Goal: Task Accomplishment & Management: Complete application form

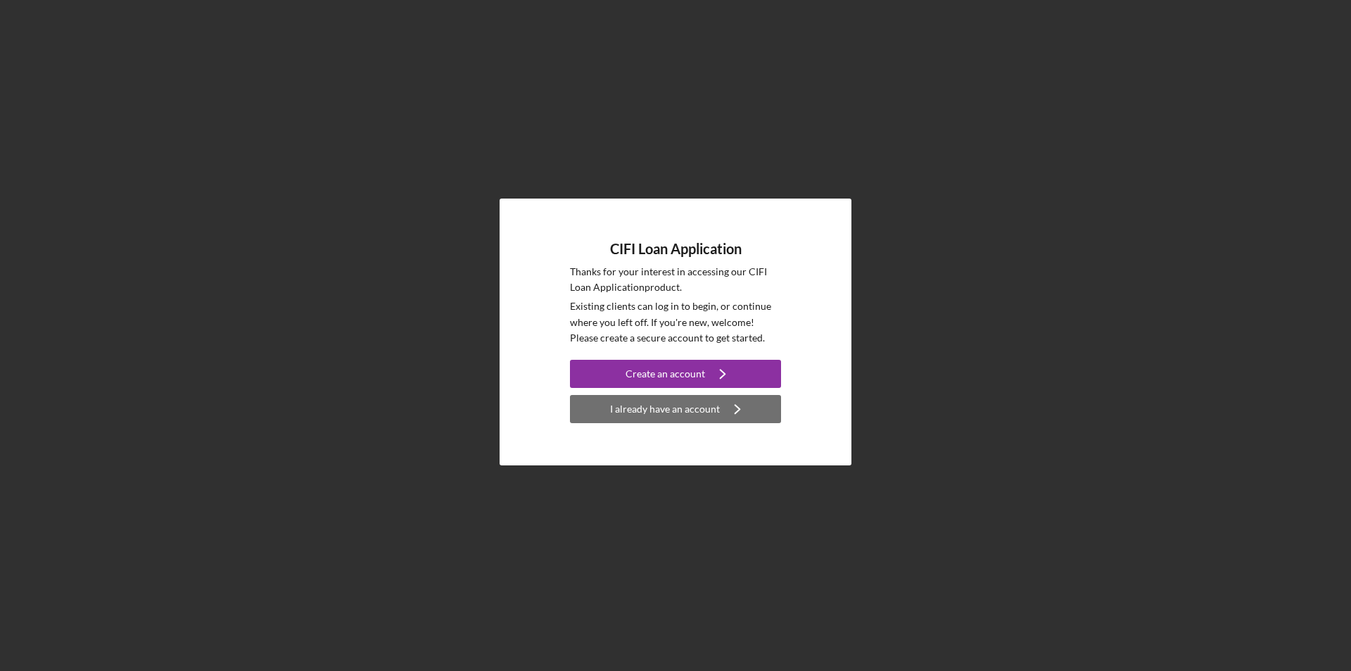
click at [673, 411] on div "I already have an account" at bounding box center [665, 409] width 110 height 28
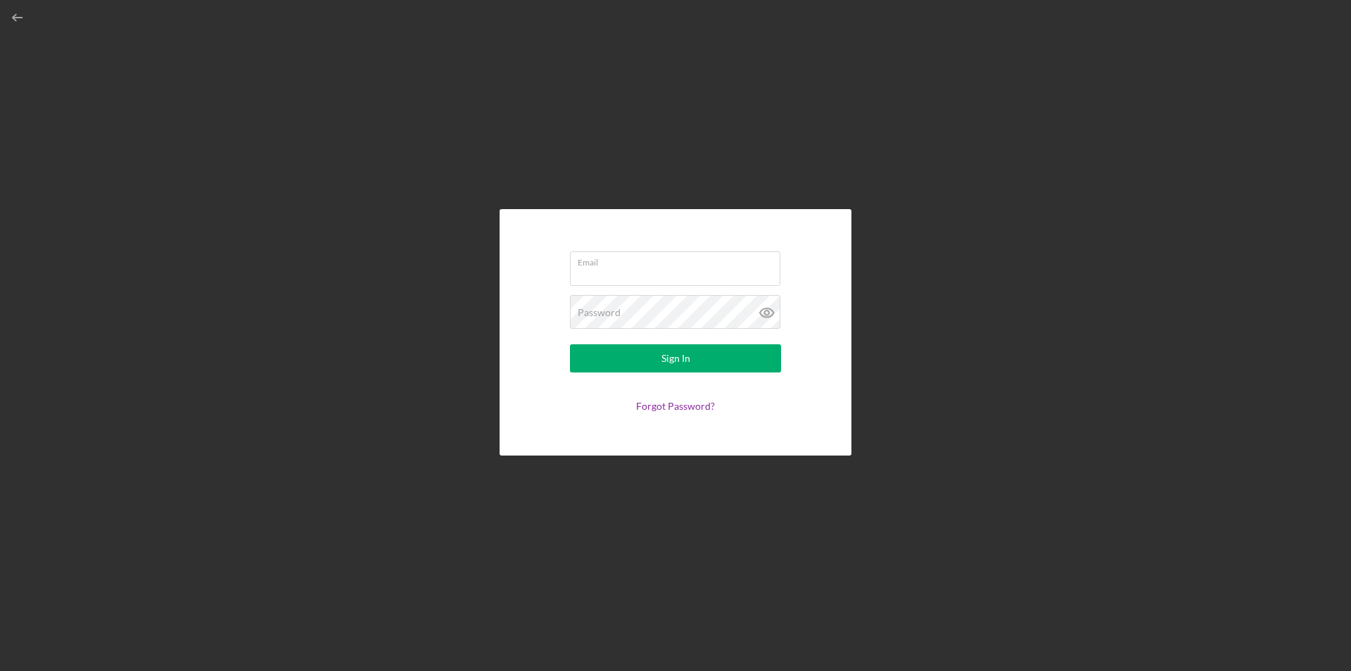
type input "[EMAIL_ADDRESS][DOMAIN_NAME]"
click at [680, 265] on label "Email" at bounding box center [679, 259] width 203 height 15
click at [680, 265] on input "[EMAIL_ADDRESS][DOMAIN_NAME]" at bounding box center [675, 268] width 210 height 34
click at [680, 358] on div "Sign In" at bounding box center [675, 358] width 29 height 28
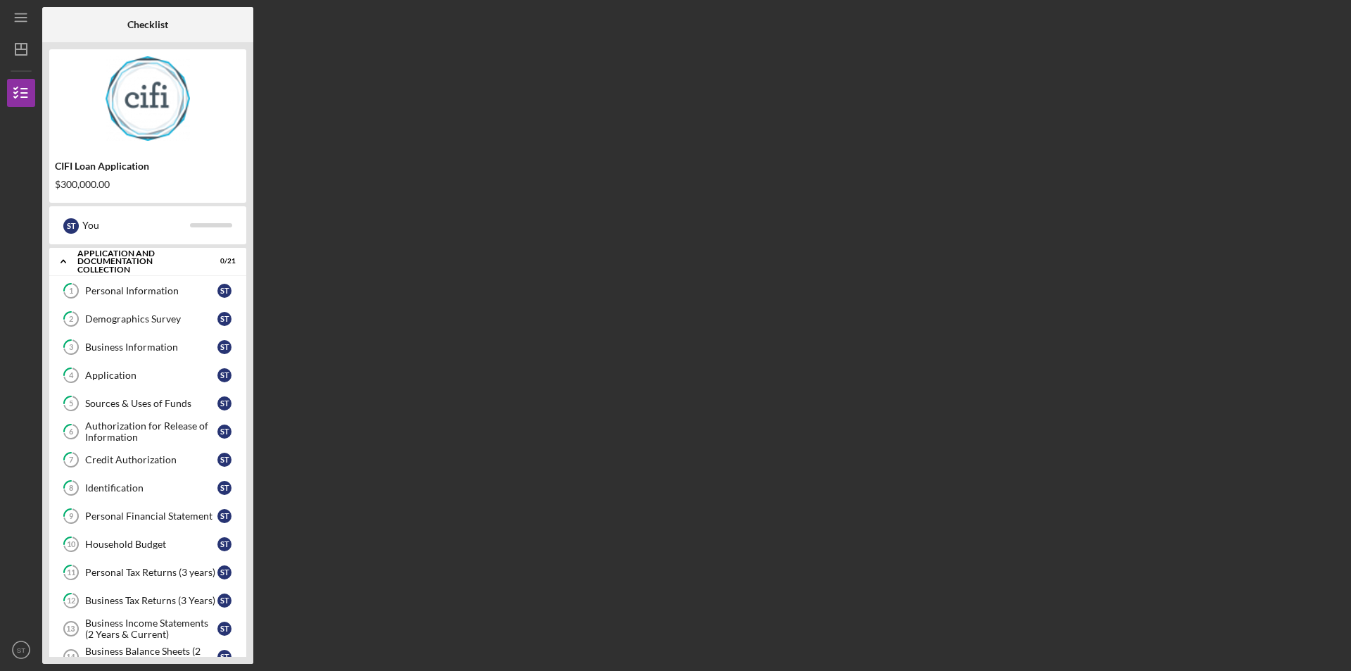
drag, startPoint x: 250, startPoint y: 254, endPoint x: 250, endPoint y: 281, distance: 27.4
click at [250, 280] on div "CIFI Loan Application $300,000.00 S T You Icon/Expander Application and Documen…" at bounding box center [147, 352] width 211 height 621
click at [60, 260] on icon "Icon/Expander" at bounding box center [63, 261] width 28 height 28
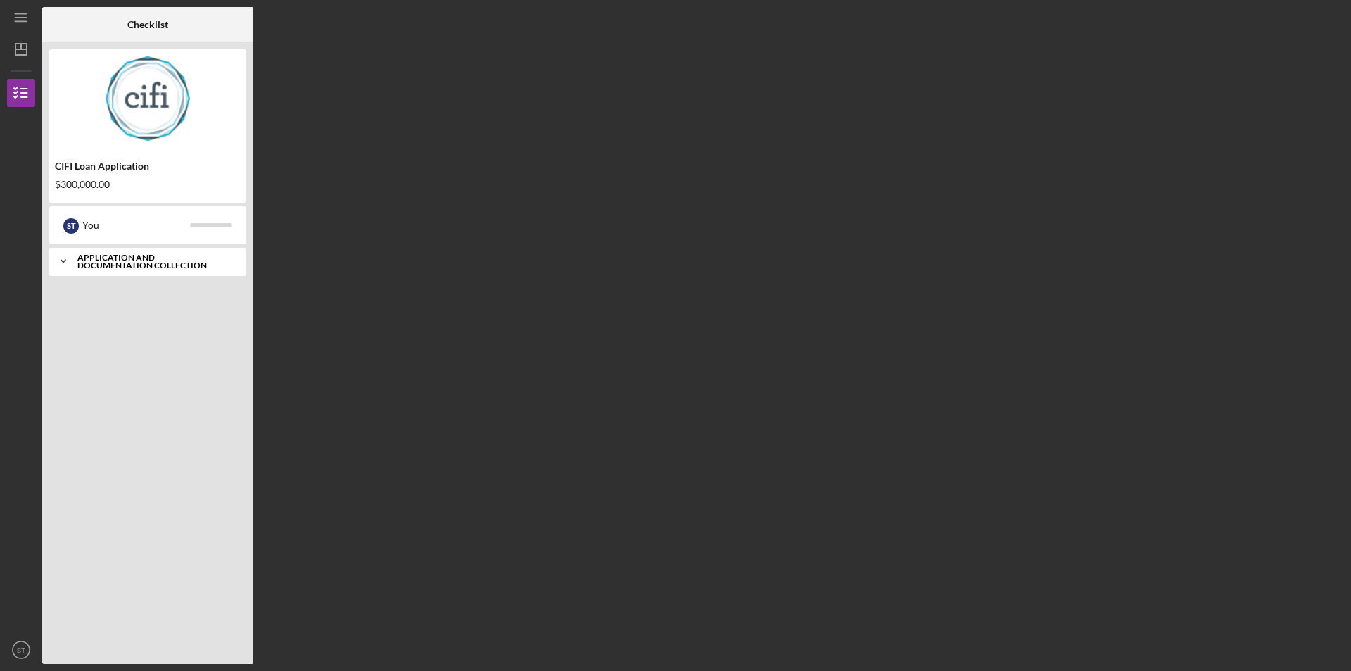
click at [60, 260] on icon "Icon/Expander" at bounding box center [63, 261] width 28 height 28
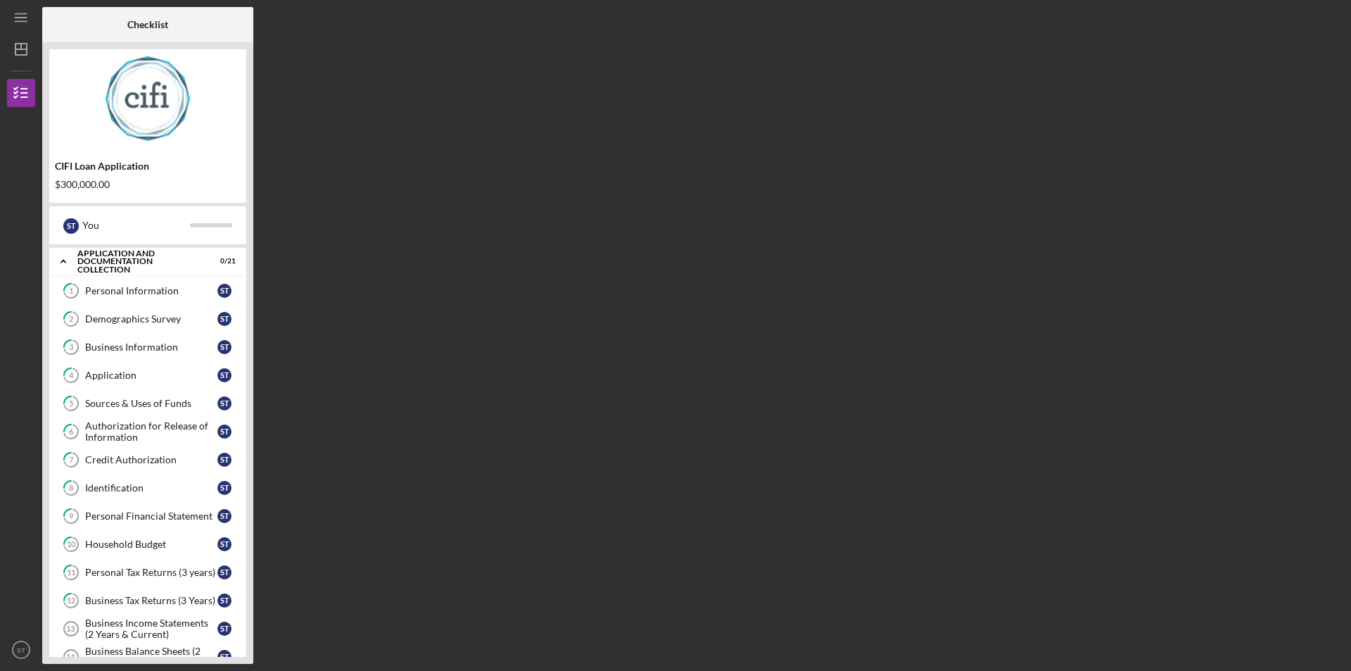
click at [309, 660] on div "Checklist CIFI Loan Application $300,000.00 S T You Icon/Expander Application a…" at bounding box center [693, 335] width 1302 height 656
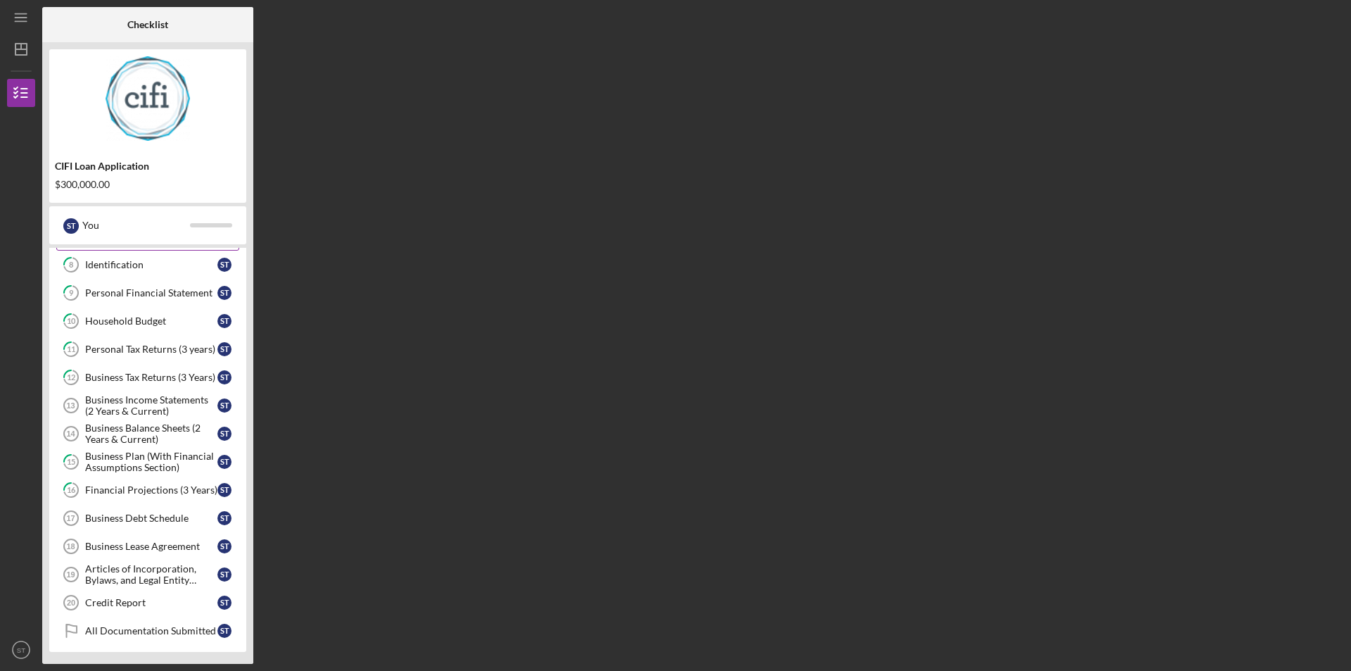
scroll to position [225, 0]
click at [666, 558] on div "Checklist CIFI Loan Application $300,000.00 S T You Icon/Expander Application a…" at bounding box center [693, 335] width 1302 height 656
click at [133, 579] on div "Articles of Incorporation, Bylaws, and Legal Entity Documents" at bounding box center [151, 572] width 132 height 23
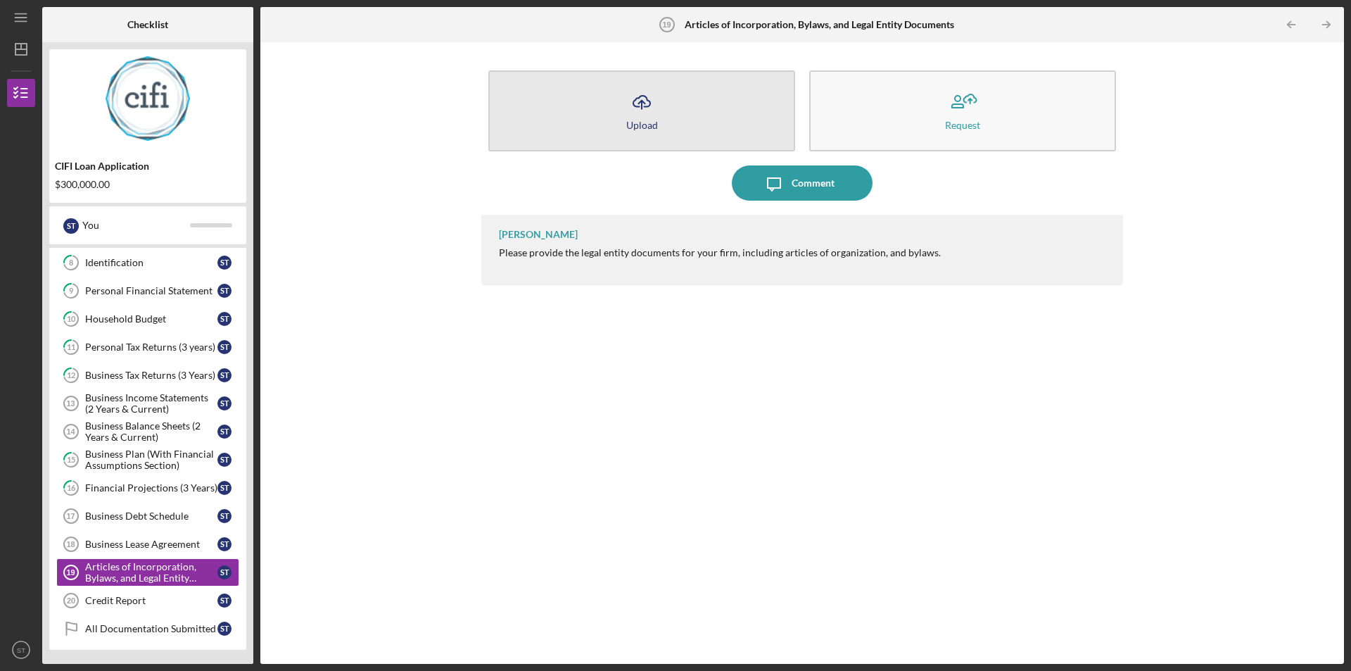
click at [634, 106] on icon "button" at bounding box center [641, 101] width 17 height 11
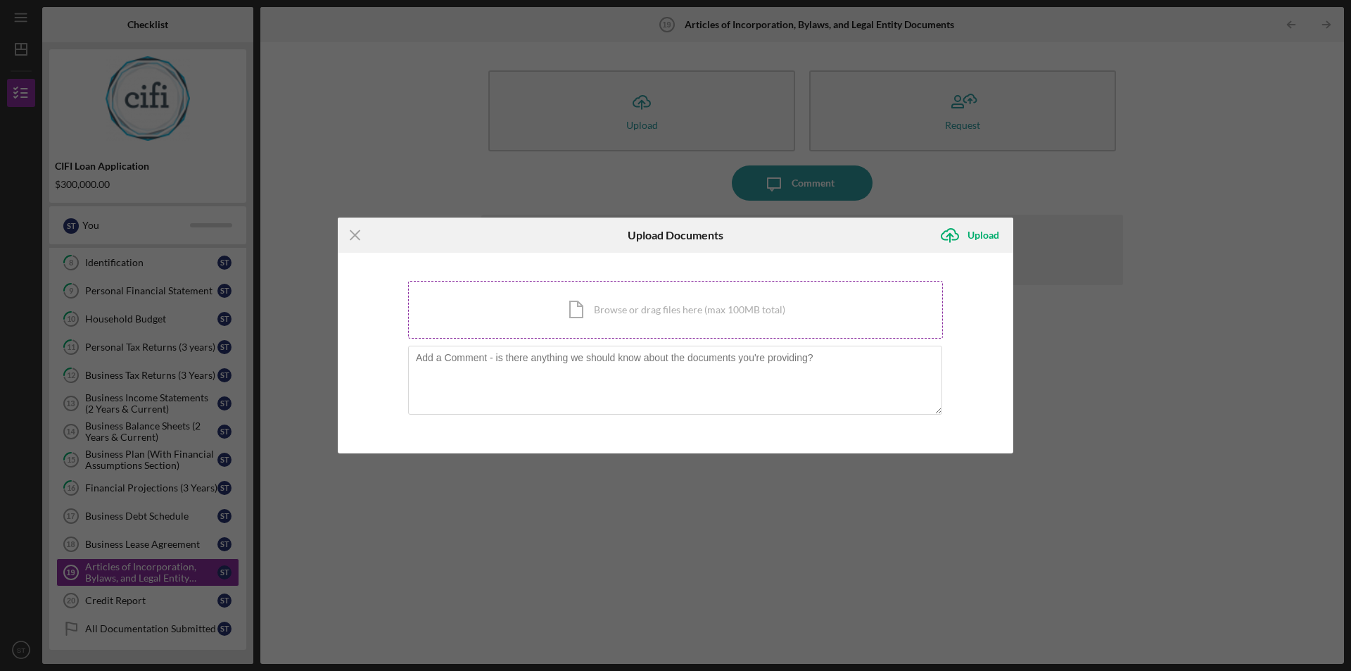
click at [633, 310] on div "Icon/Document Browse or drag files here (max 100MB total) Tap to choose files o…" at bounding box center [675, 310] width 535 height 58
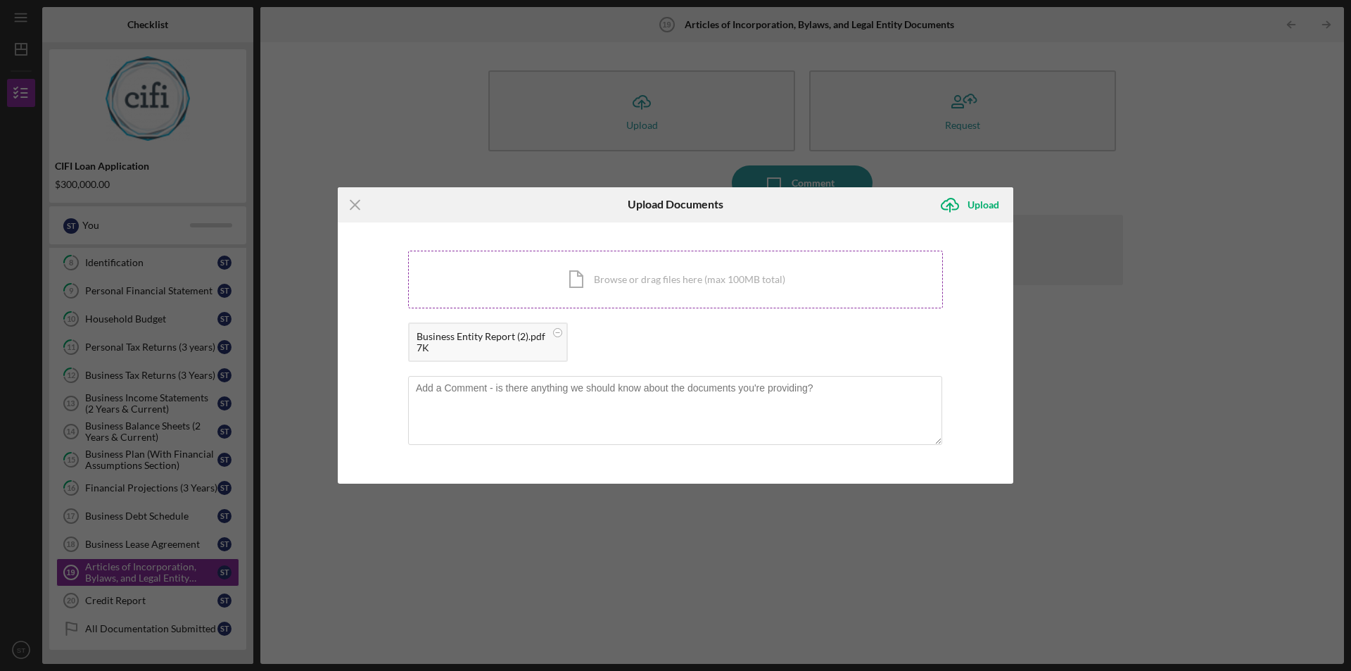
click at [583, 282] on div "Icon/Document Browse or drag files here (max 100MB total) Tap to choose files o…" at bounding box center [675, 279] width 535 height 58
click at [586, 279] on div "Icon/Document Browse or drag files here (max 100MB total) Tap to choose files o…" at bounding box center [675, 279] width 535 height 58
click at [576, 275] on div "Icon/Document Browse or drag files here (max 100MB total) Tap to choose files o…" at bounding box center [675, 279] width 535 height 58
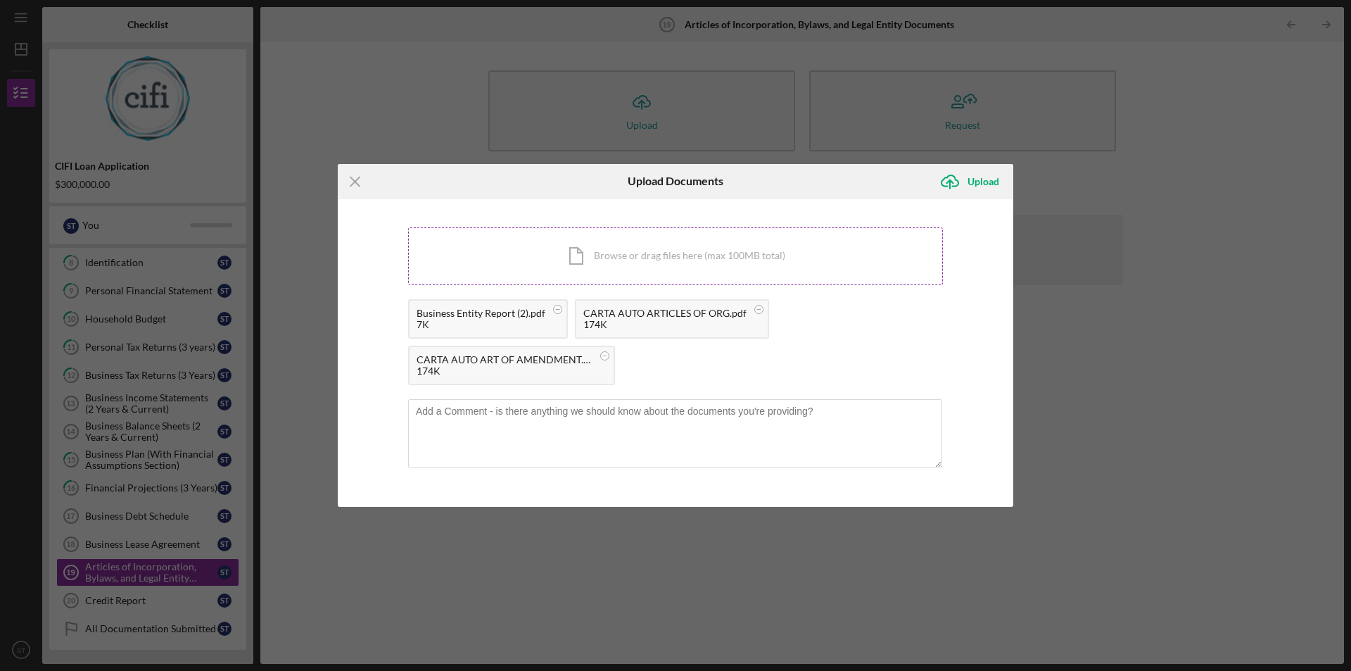
click at [583, 256] on div "Icon/Document Browse or drag files here (max 100MB total) Tap to choose files o…" at bounding box center [675, 256] width 535 height 58
click at [957, 179] on icon "submit" at bounding box center [949, 180] width 17 height 11
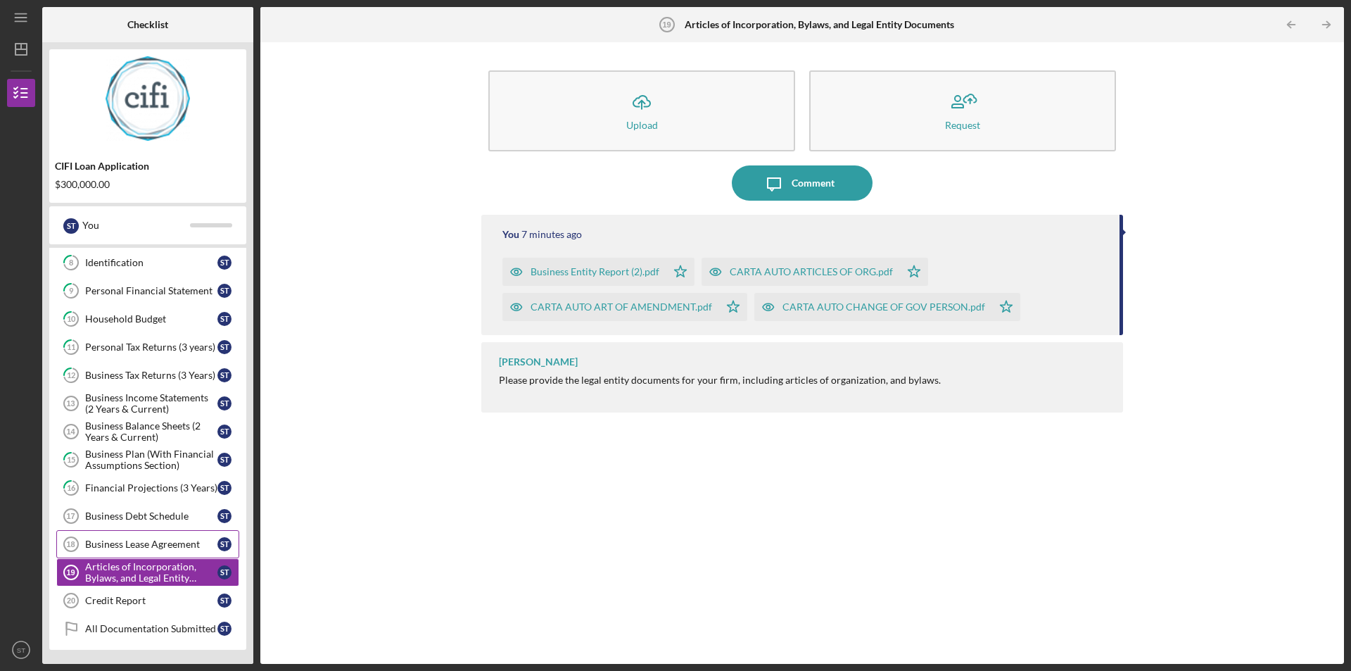
click at [139, 540] on div "Business Lease Agreement" at bounding box center [151, 543] width 132 height 11
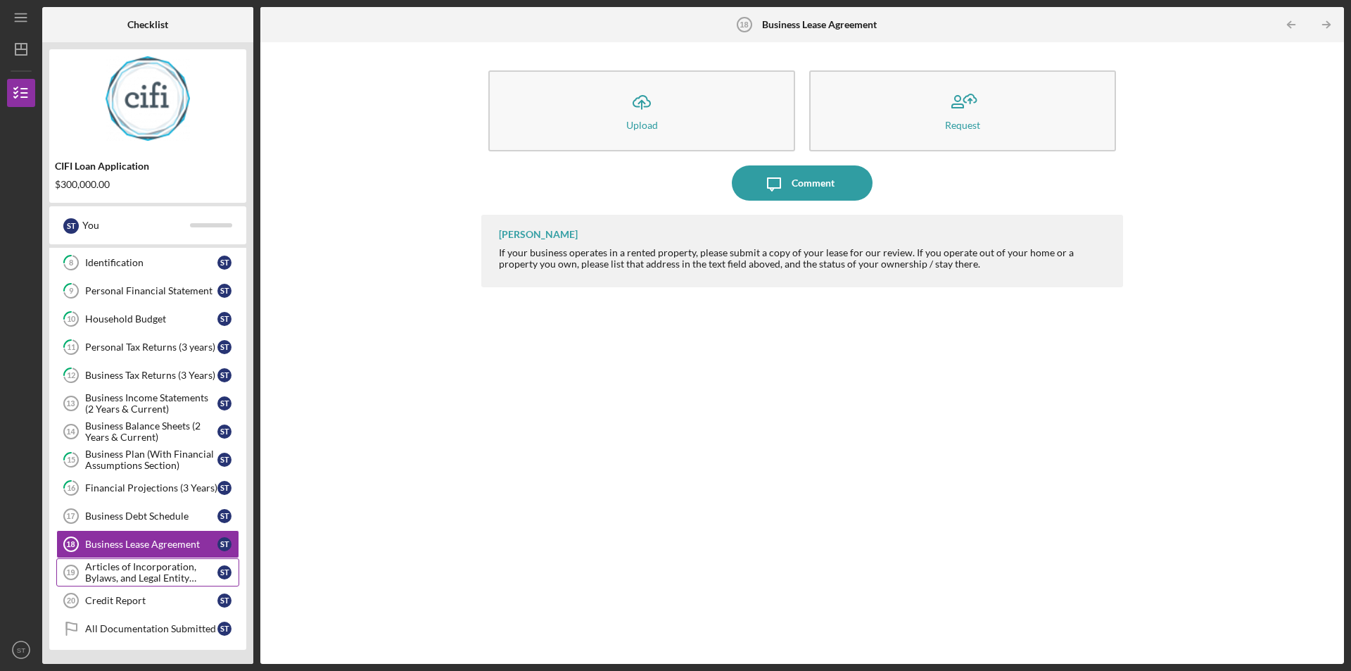
click at [160, 569] on div "Articles of Incorporation, Bylaws, and Legal Entity Documents" at bounding box center [151, 572] width 132 height 23
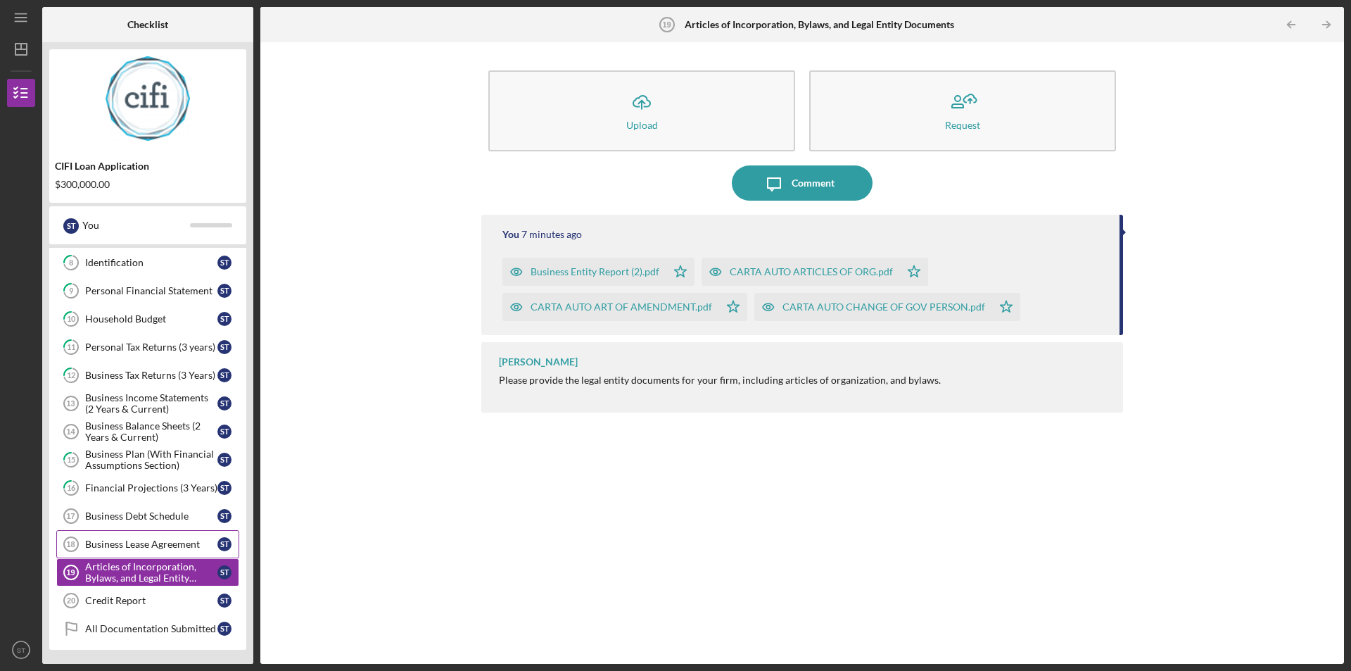
click at [155, 549] on div "Business Lease Agreement" at bounding box center [151, 543] width 132 height 11
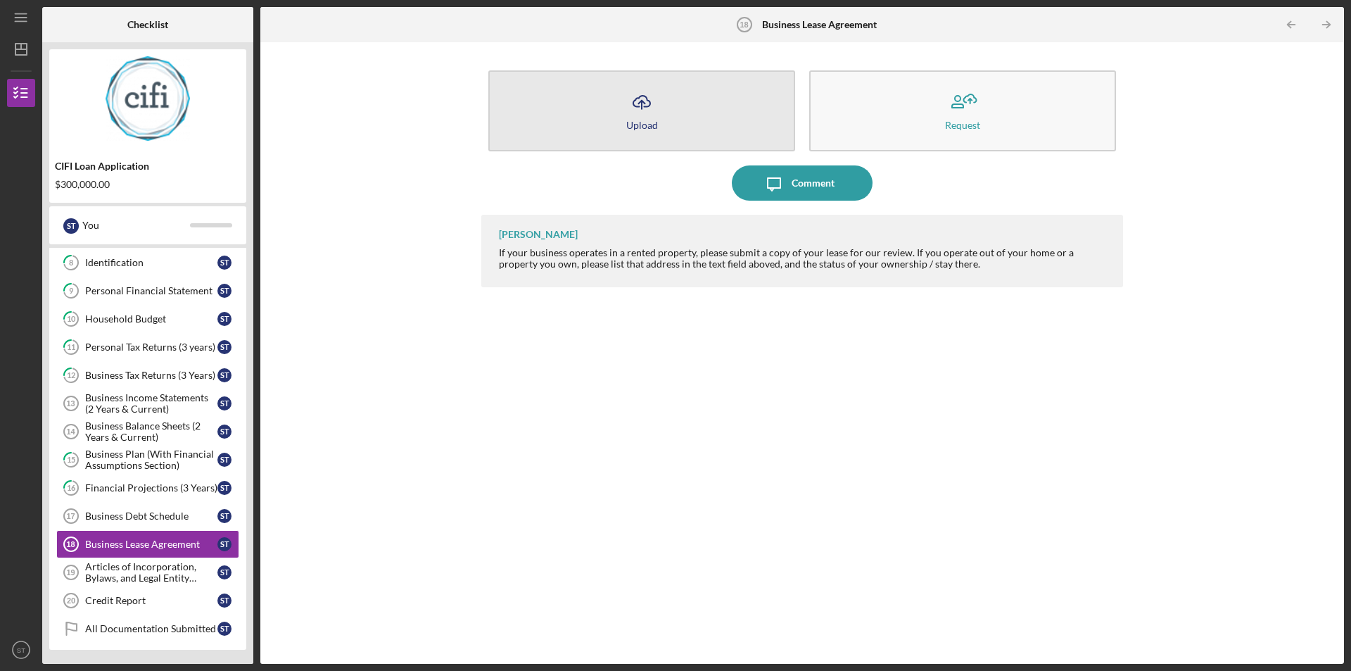
click at [635, 100] on icon "Icon/Upload" at bounding box center [641, 101] width 35 height 35
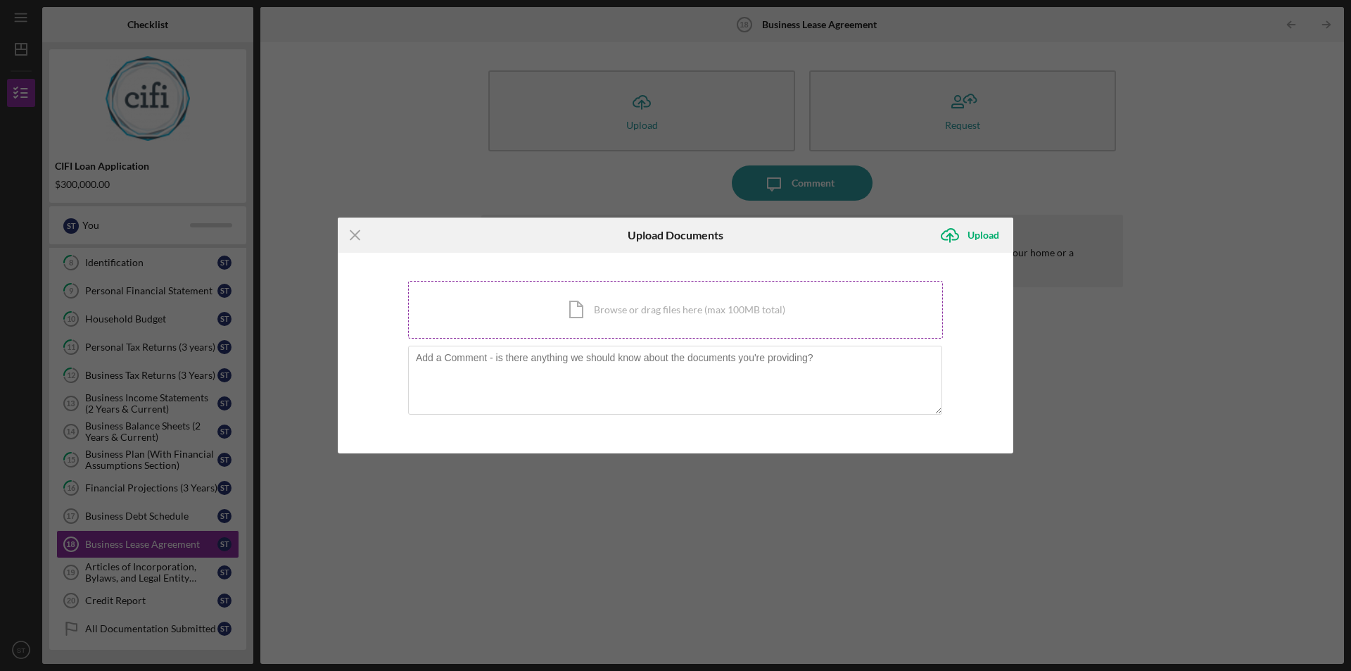
click at [584, 310] on div "Icon/Document Browse or drag files here (max 100MB total) Tap to choose files o…" at bounding box center [675, 310] width 535 height 58
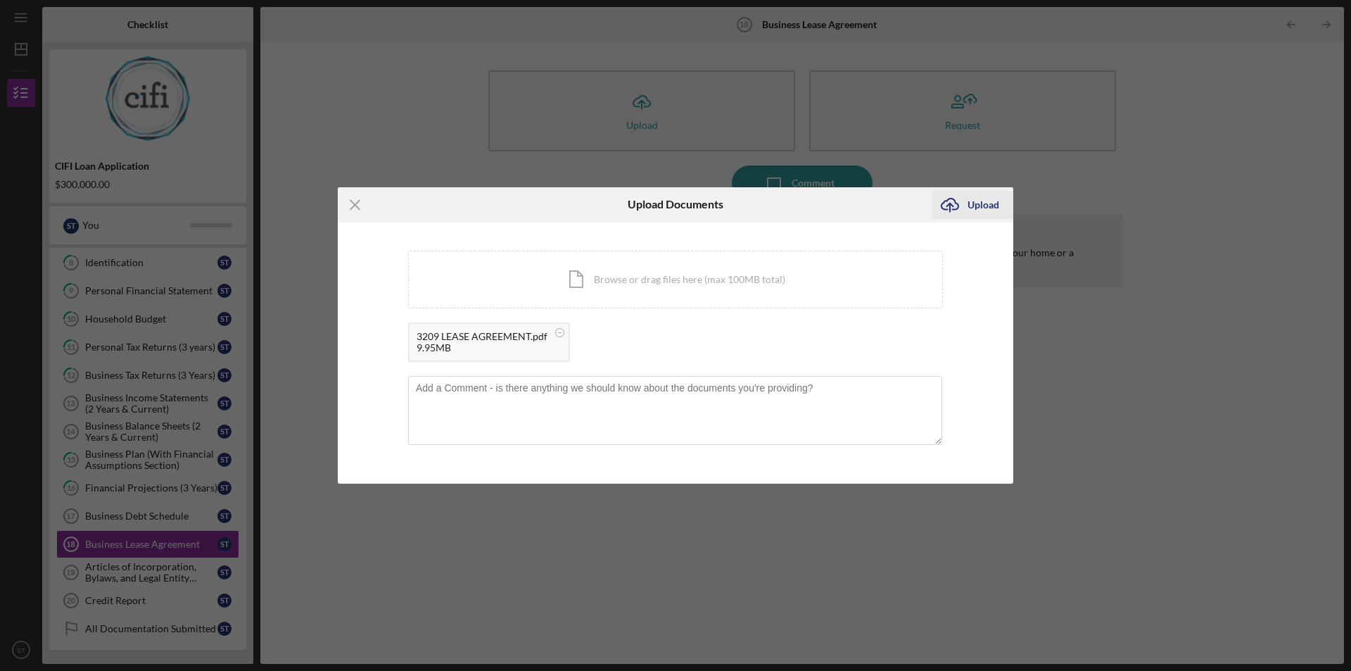
click at [974, 207] on div "Upload" at bounding box center [983, 205] width 32 height 28
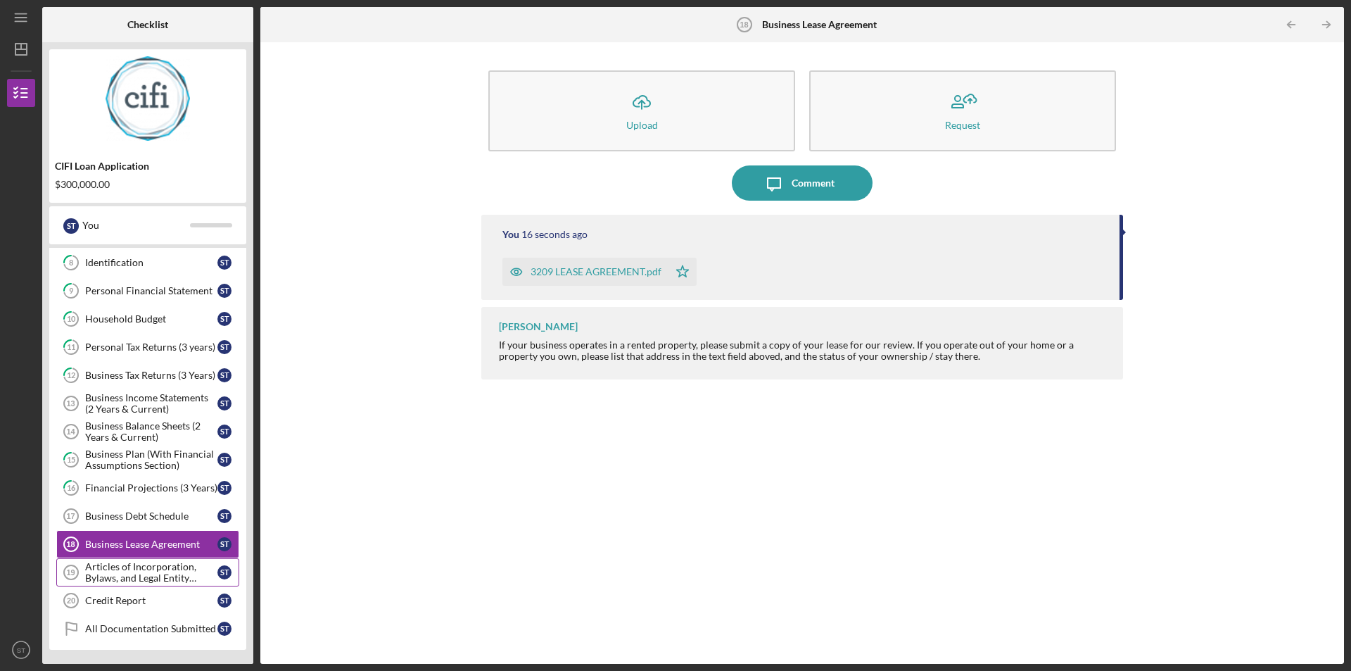
click at [130, 570] on div "Articles of Incorporation, Bylaws, and Legal Entity Documents" at bounding box center [151, 572] width 132 height 23
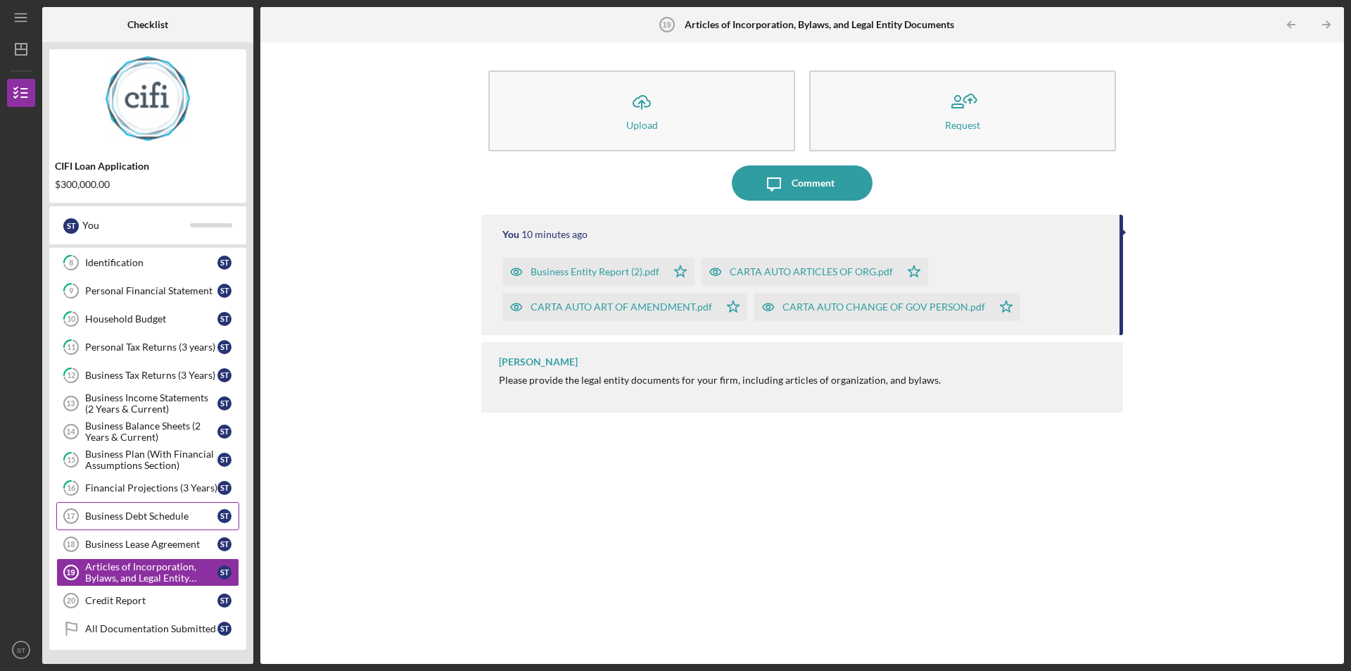
click at [122, 520] on div "Business Debt Schedule" at bounding box center [151, 515] width 132 height 11
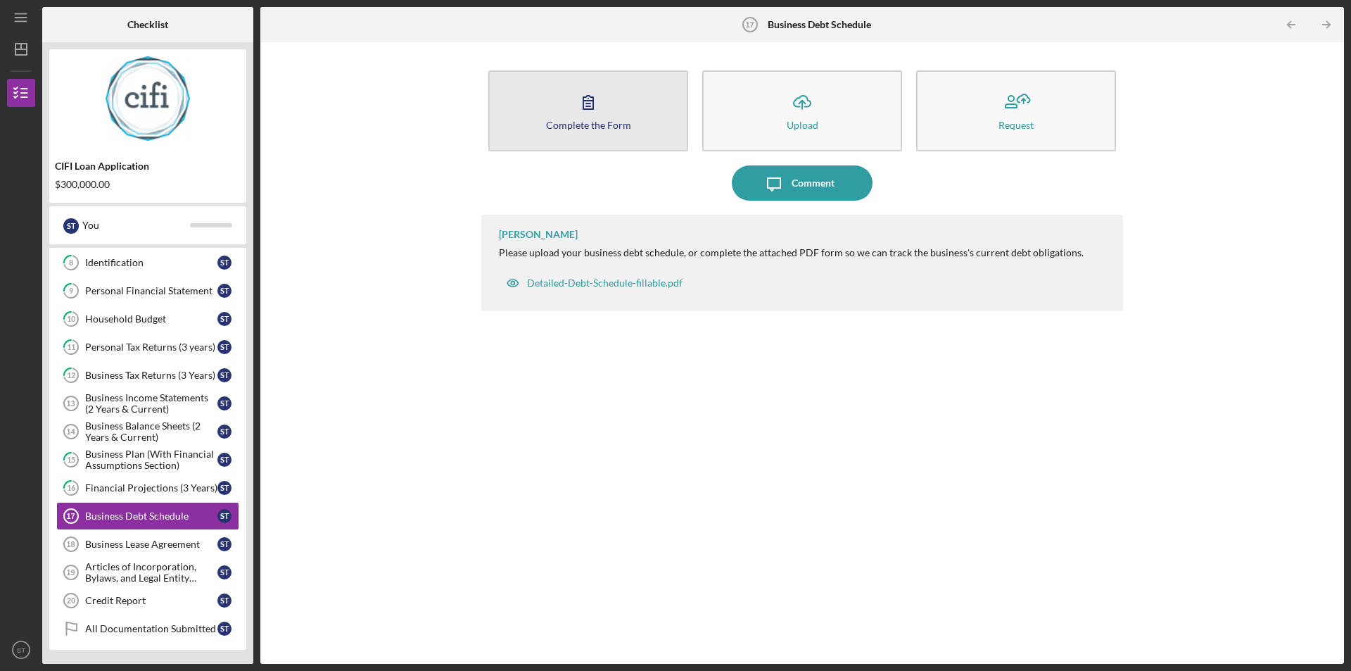
click at [586, 101] on icon "button" at bounding box center [588, 102] width 10 height 13
click at [580, 127] on div "Complete the Form" at bounding box center [588, 125] width 85 height 11
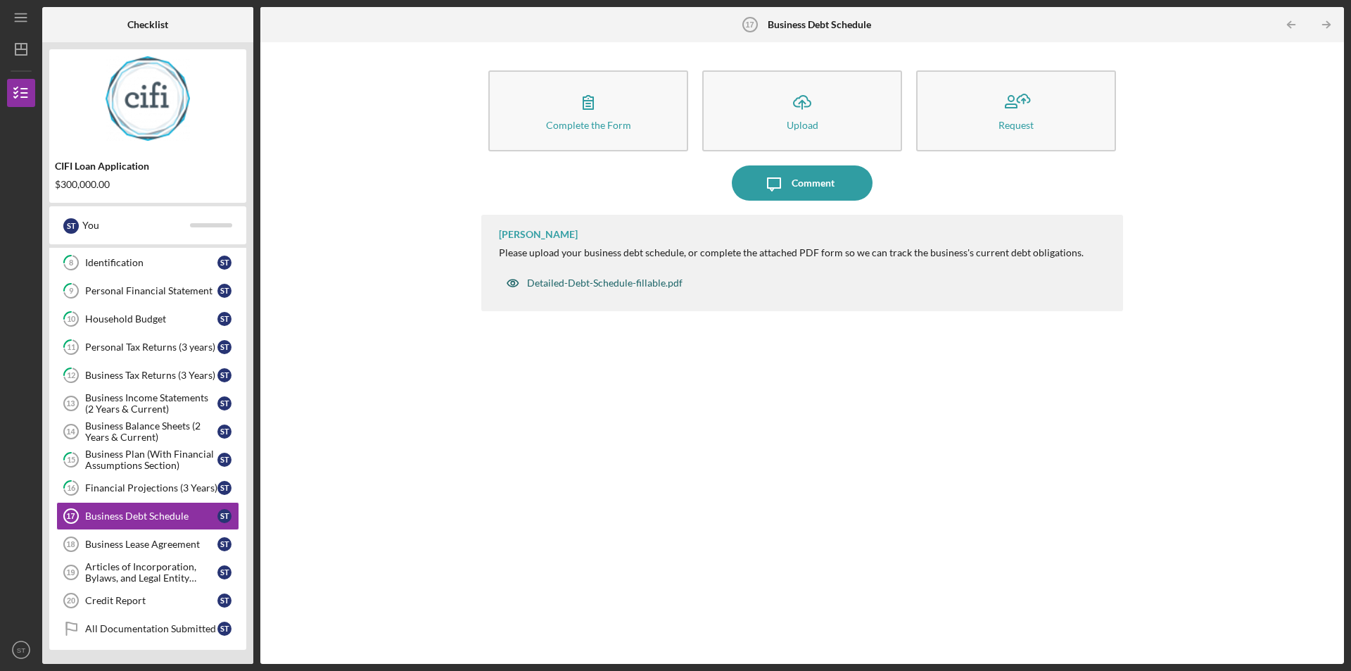
click at [607, 280] on div "Detailed-Debt-Schedule-fillable.pdf" at bounding box center [604, 282] width 155 height 11
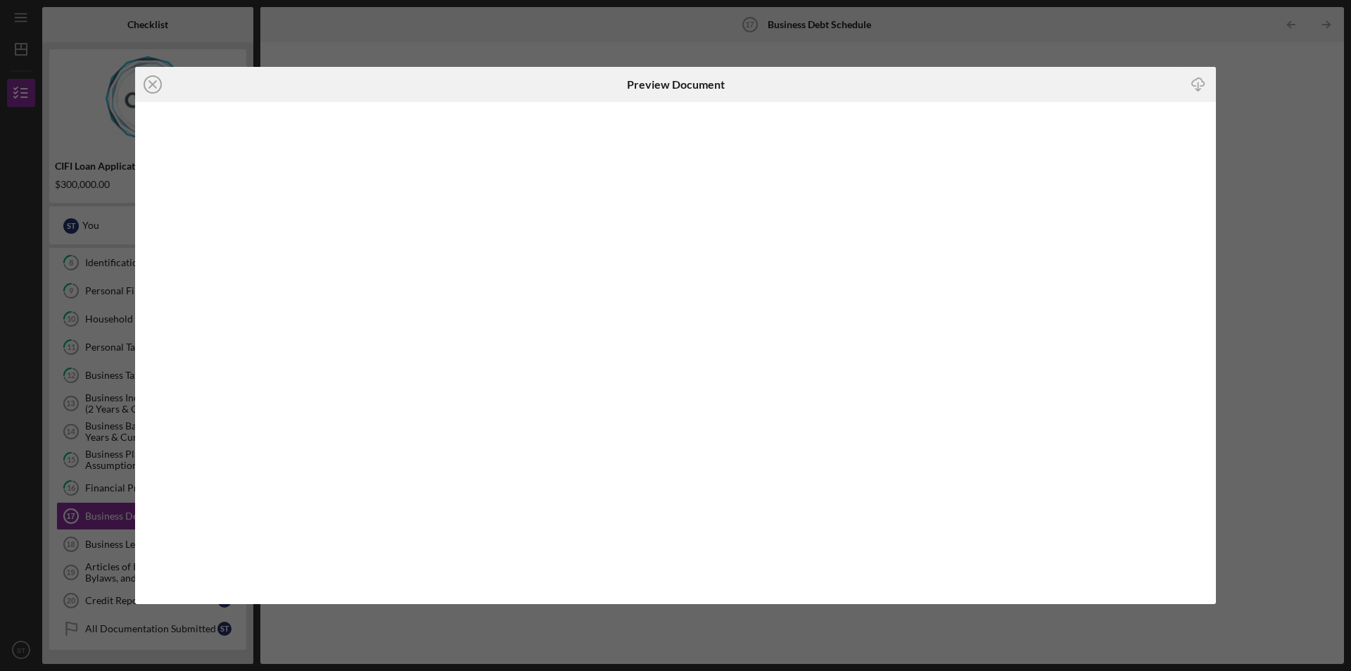
click at [1195, 87] on icon "Icon/Download" at bounding box center [1199, 85] width 32 height 32
click at [1200, 86] on icon "button" at bounding box center [1198, 82] width 12 height 8
click at [154, 84] on line at bounding box center [152, 84] width 7 height 7
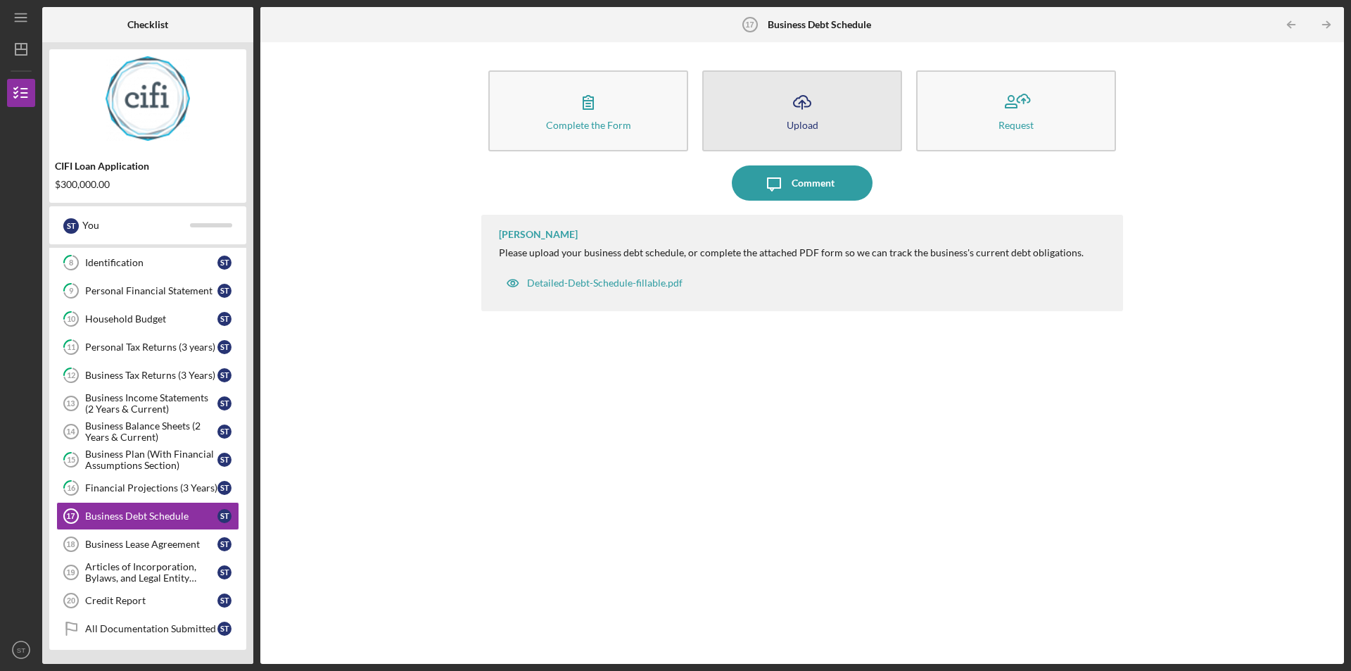
click at [801, 110] on icon "Icon/Upload" at bounding box center [801, 101] width 35 height 35
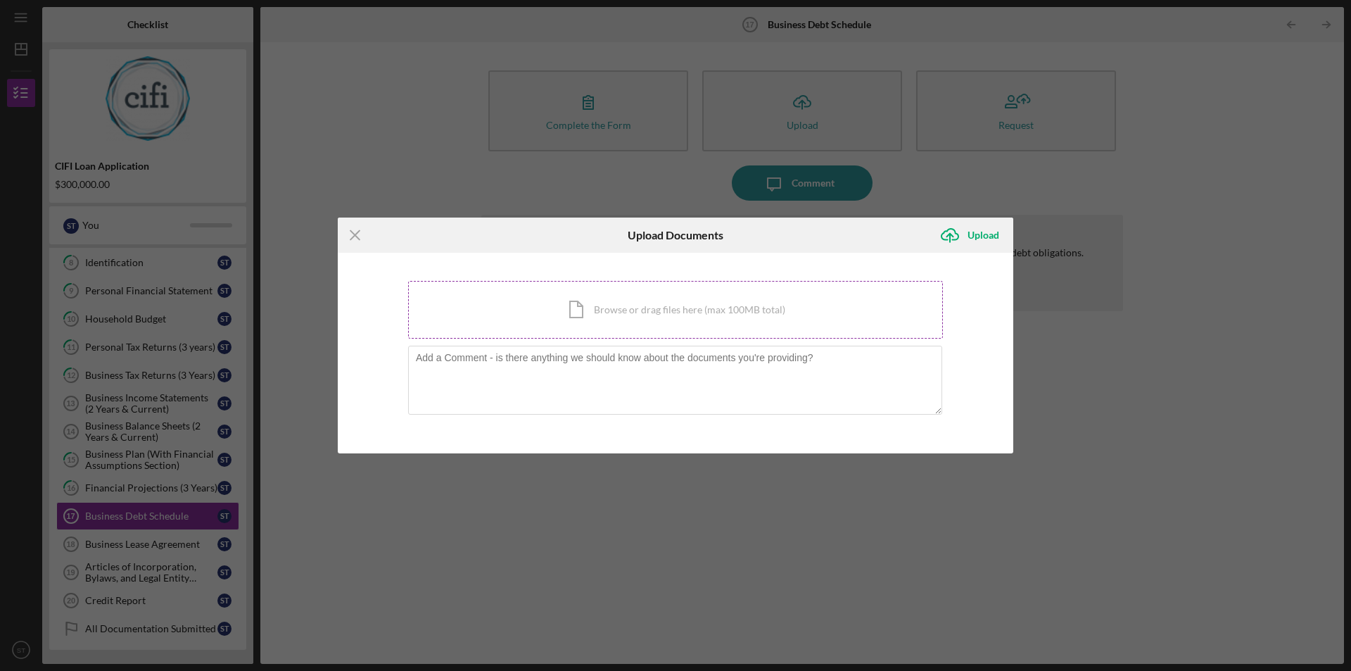
click at [580, 305] on div "Icon/Document Browse or drag files here (max 100MB total) Tap to choose files o…" at bounding box center [675, 310] width 535 height 58
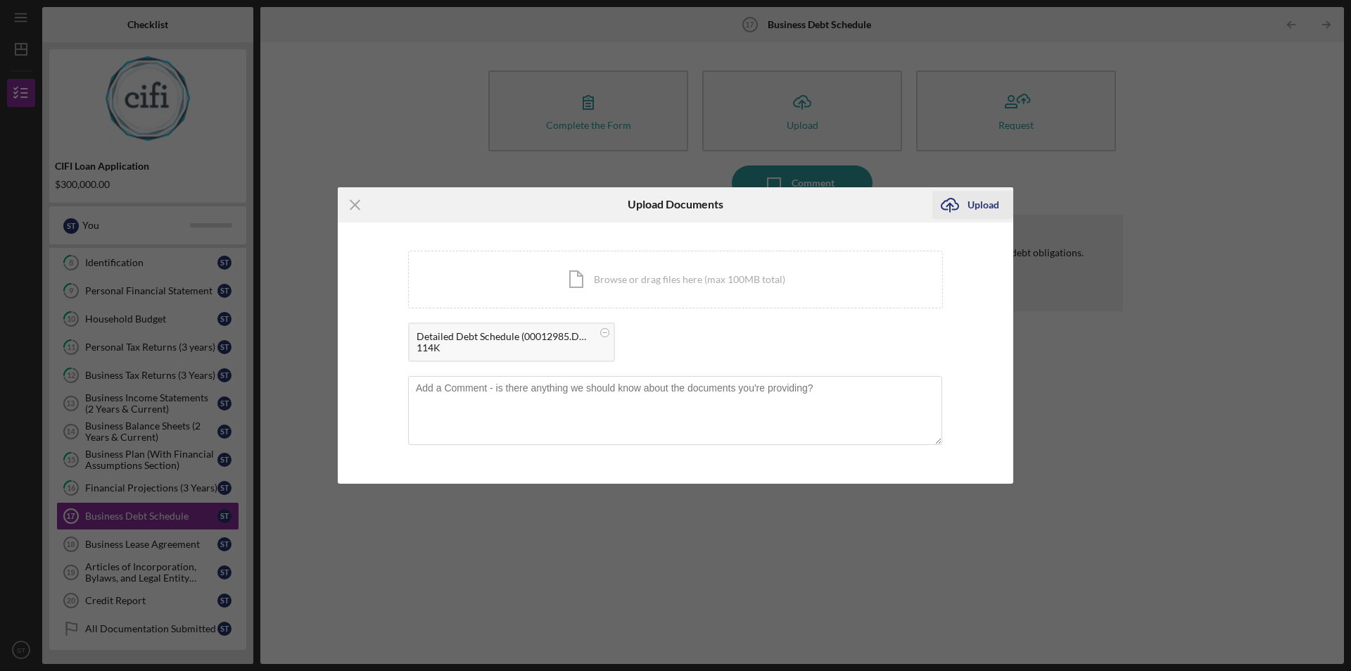
click at [947, 203] on icon "Icon/Upload" at bounding box center [949, 204] width 35 height 35
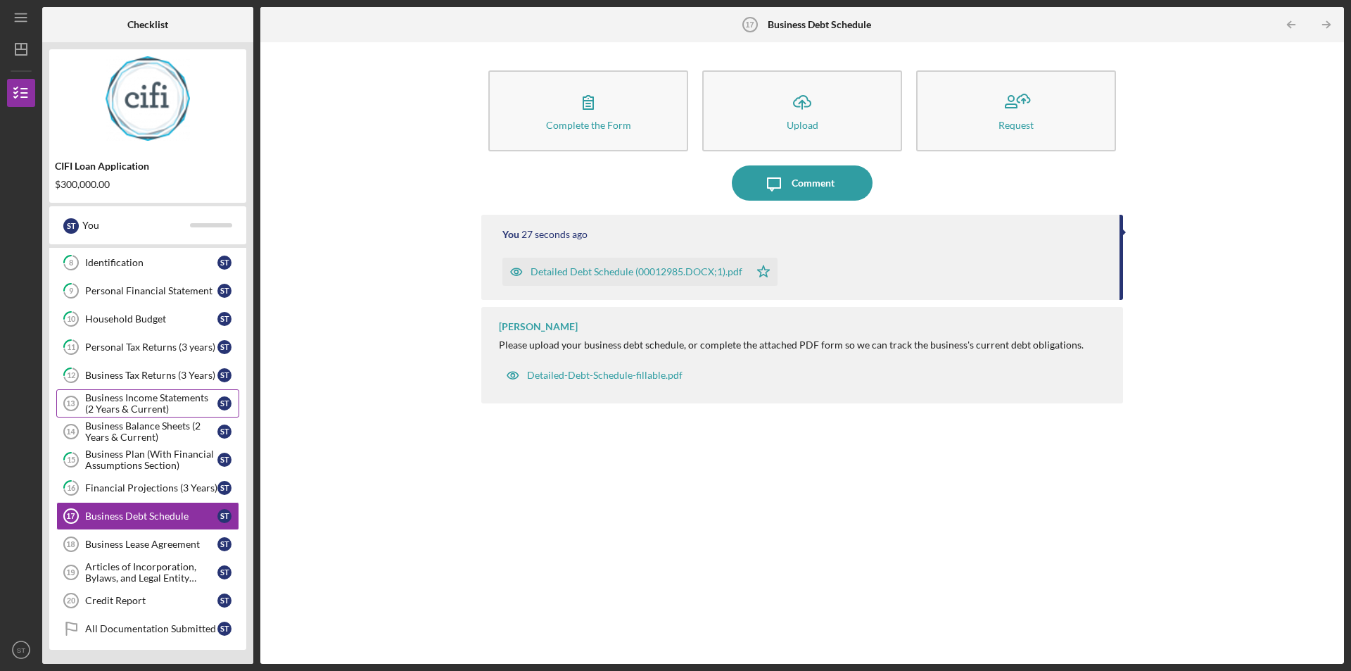
click at [163, 395] on div "Business Income Statements (2 Years & Current)" at bounding box center [151, 403] width 132 height 23
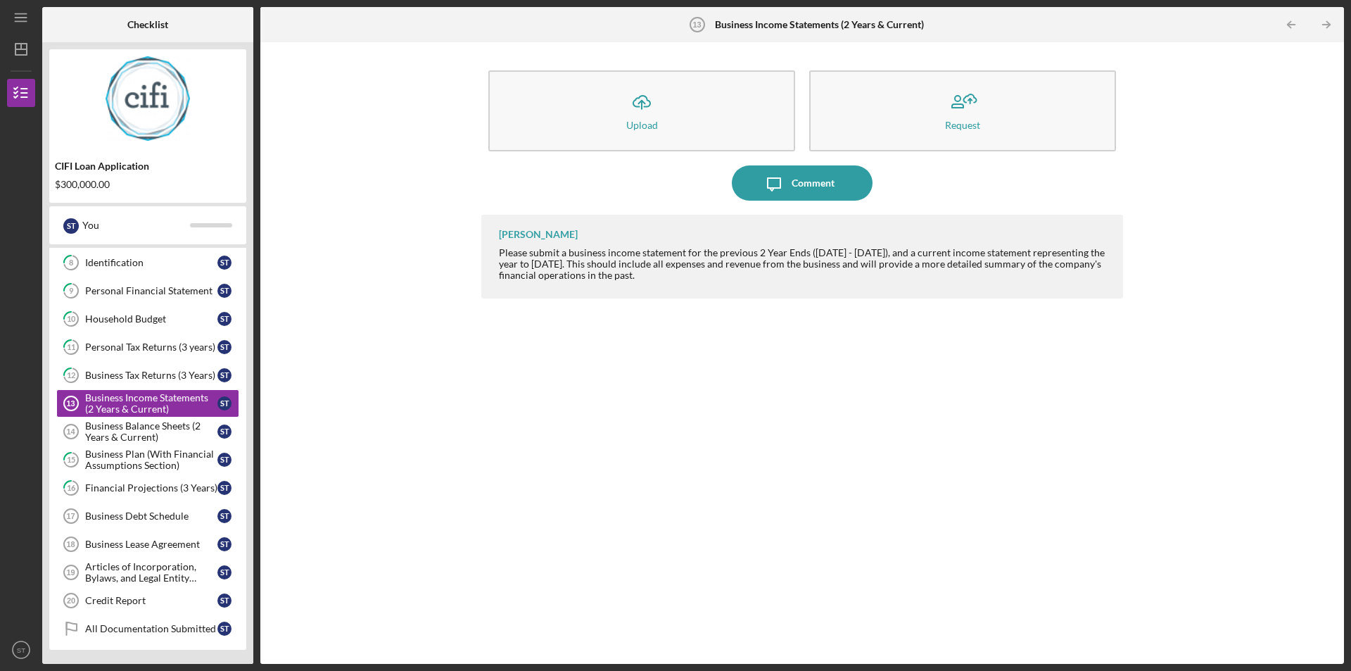
click at [999, 393] on div "[PERSON_NAME] Please submit a business income statement for the previous 2 Year…" at bounding box center [802, 429] width 642 height 428
